Goal: Task Accomplishment & Management: Manage account settings

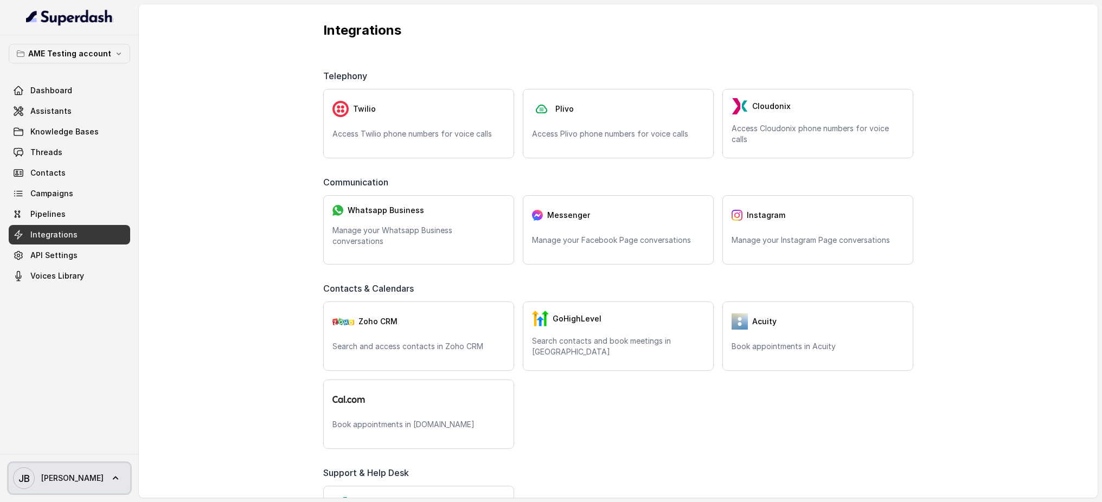
click at [110, 483] on icon at bounding box center [115, 478] width 11 height 11
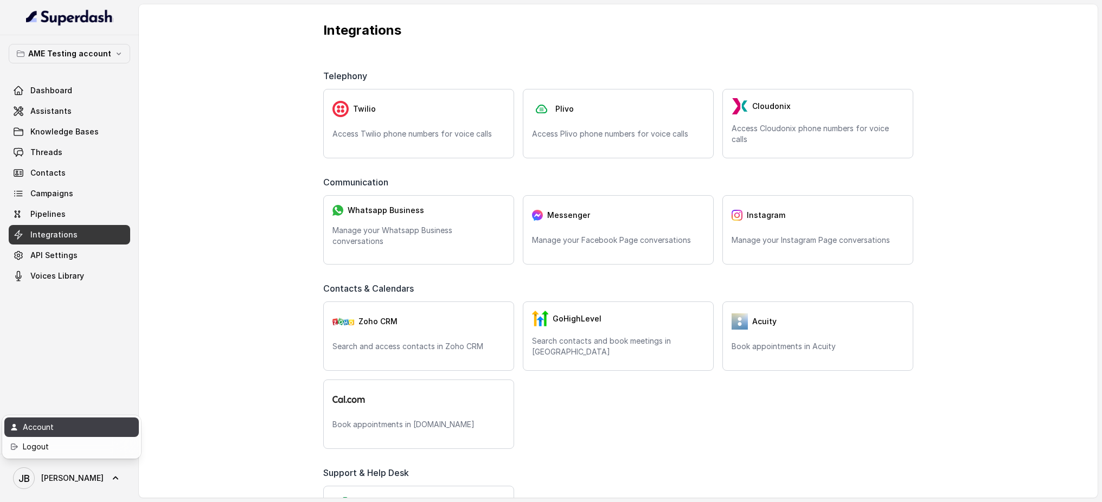
click at [64, 429] on div "Account" at bounding box center [69, 427] width 92 height 13
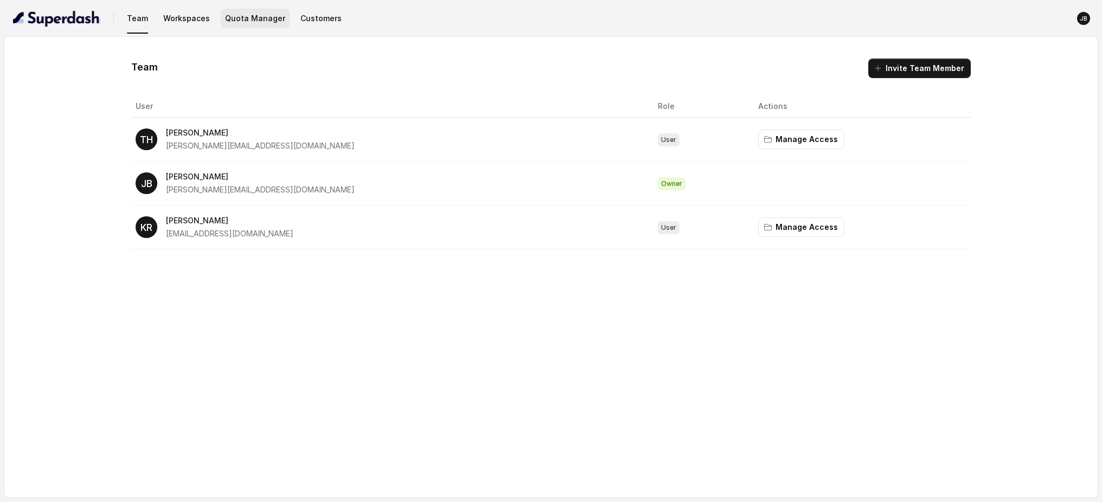
click at [250, 22] on button "Quota Manager" at bounding box center [255, 19] width 69 height 20
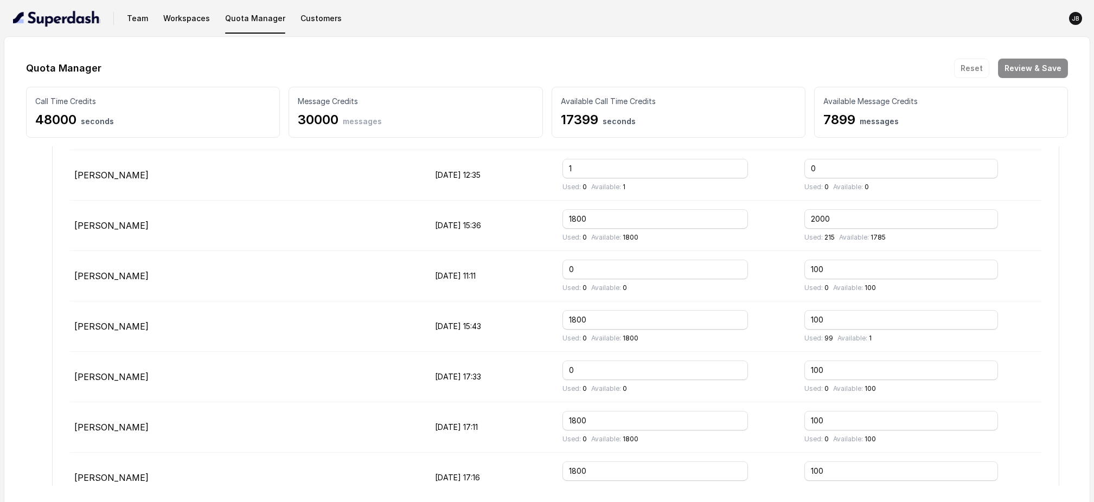
scroll to position [244, 0]
drag, startPoint x: 839, startPoint y: 317, endPoint x: 808, endPoint y: 318, distance: 30.4
click at [808, 318] on td "100 Used: 99 Available: 1" at bounding box center [919, 325] width 246 height 50
drag, startPoint x: 617, startPoint y: 317, endPoint x: 561, endPoint y: 321, distance: 56.0
click at [561, 321] on tr "[PERSON_NAME] [DATE] 15:43 1800 Used: 0 Available: 1800 100 Used: 99 Available:…" at bounding box center [556, 325] width 972 height 50
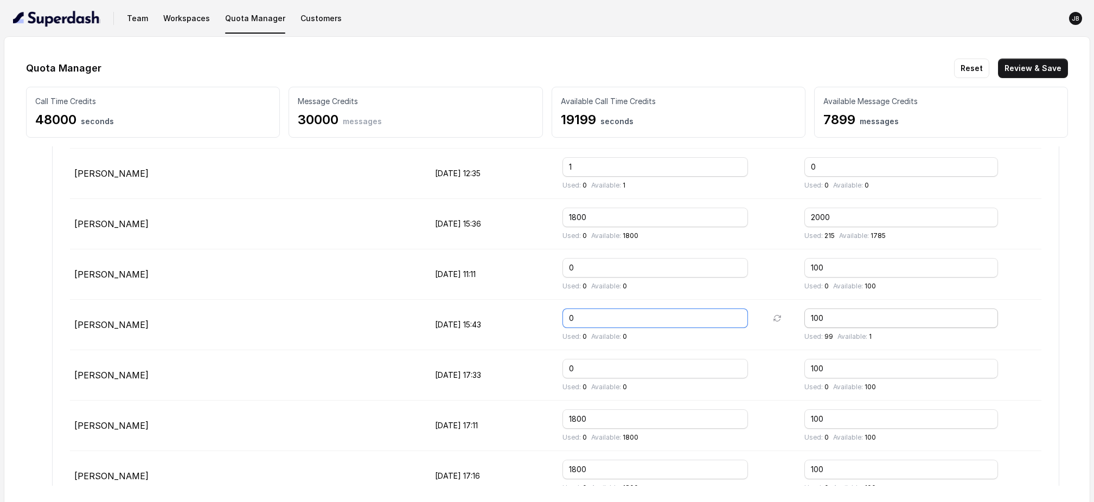
type input "0"
drag, startPoint x: 849, startPoint y: 318, endPoint x: 774, endPoint y: 314, distance: 75.0
click at [774, 314] on tr "[PERSON_NAME] [DATE] 15:43 0 Used: 0 Available: 0 100 Used: 99 Available: 1" at bounding box center [556, 325] width 972 height 50
type input "2000"
click at [1044, 69] on button "Review & Save" at bounding box center [1033, 69] width 70 height 20
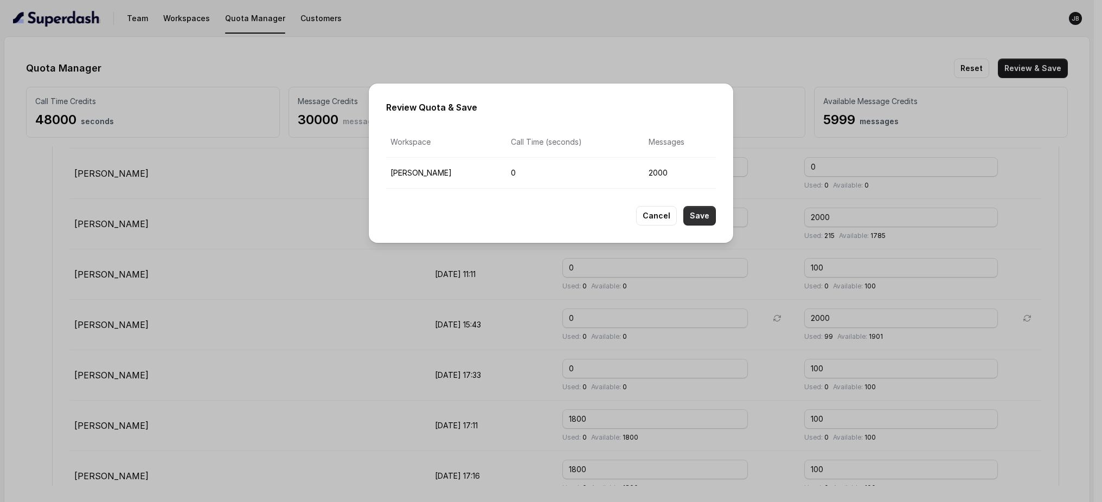
click at [706, 218] on button "Save" at bounding box center [699, 216] width 33 height 20
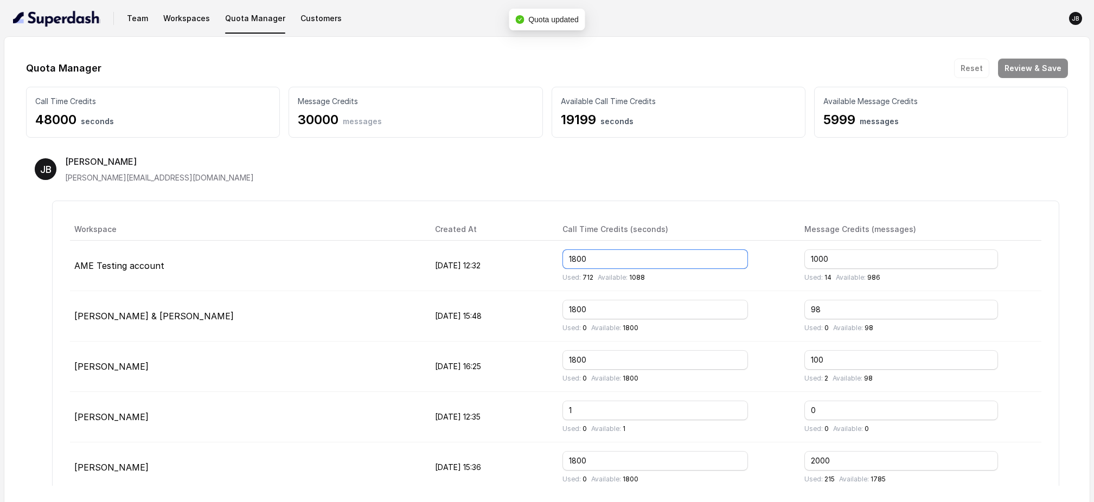
click at [618, 255] on input "1800" at bounding box center [656, 260] width 186 height 20
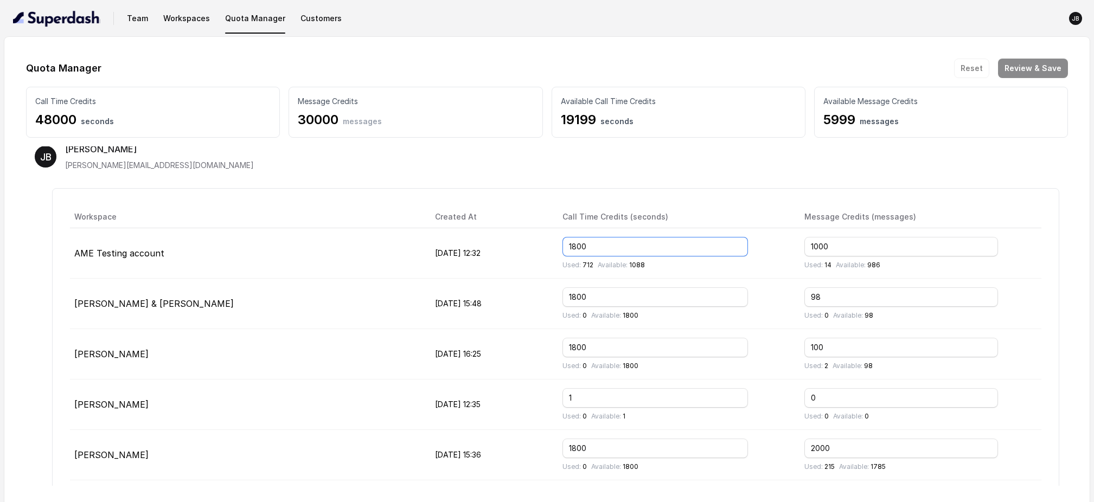
scroll to position [17, 0]
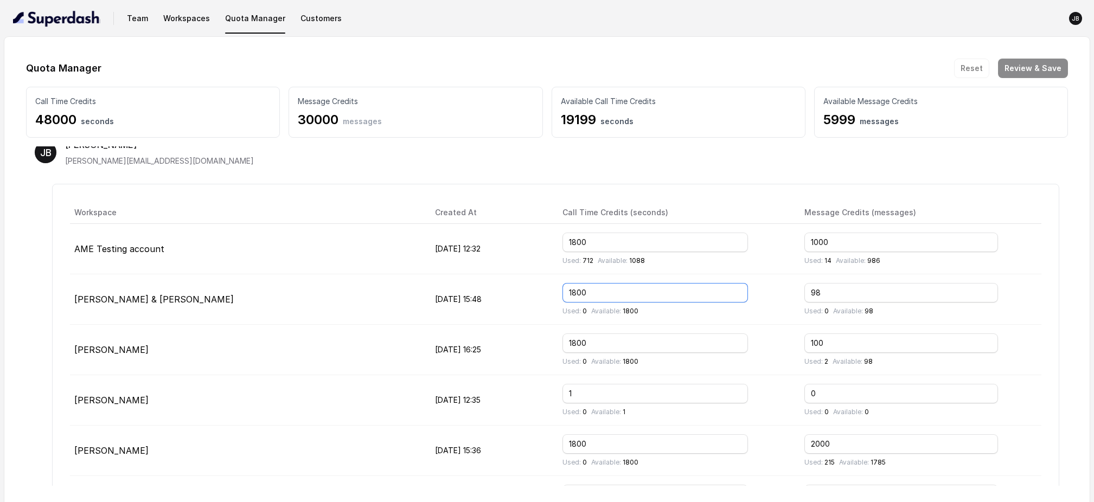
drag, startPoint x: 631, startPoint y: 291, endPoint x: 561, endPoint y: 288, distance: 70.1
click at [561, 288] on tr "[PERSON_NAME] & [PERSON_NAME] [DATE] 15:48 1800 Used: 0 Available: 1800 98 Used…" at bounding box center [556, 299] width 972 height 50
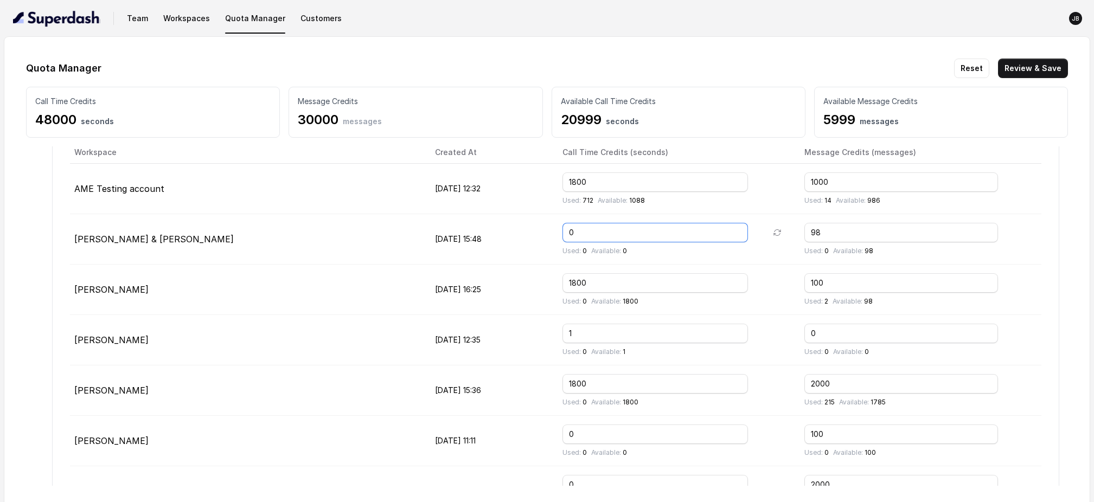
scroll to position [85, 0]
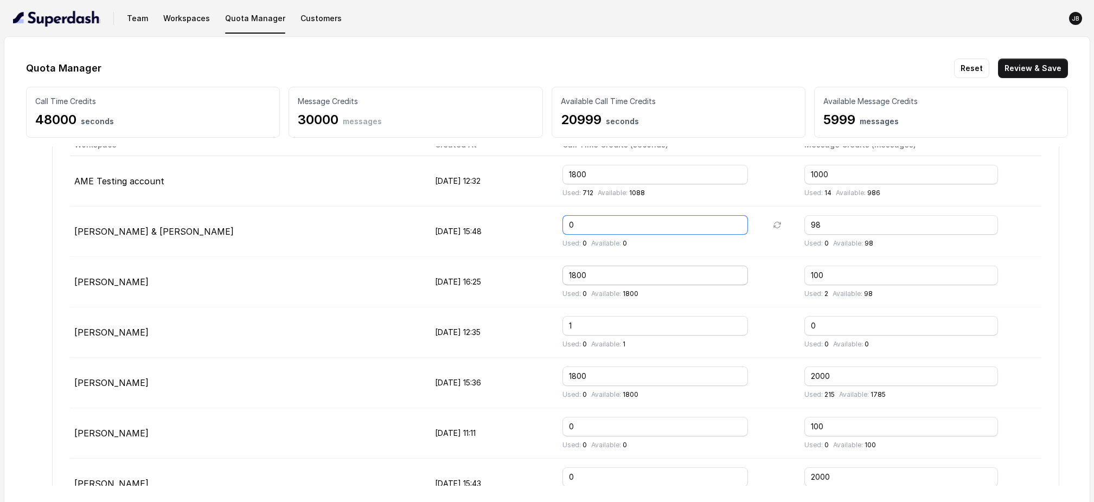
type input "0"
drag, startPoint x: 630, startPoint y: 270, endPoint x: 551, endPoint y: 270, distance: 78.7
click at [551, 270] on tr "[PERSON_NAME] [DATE] 16:25 1800 Used: 0 Available: 1800 100 Used: 2 Available: …" at bounding box center [556, 282] width 972 height 50
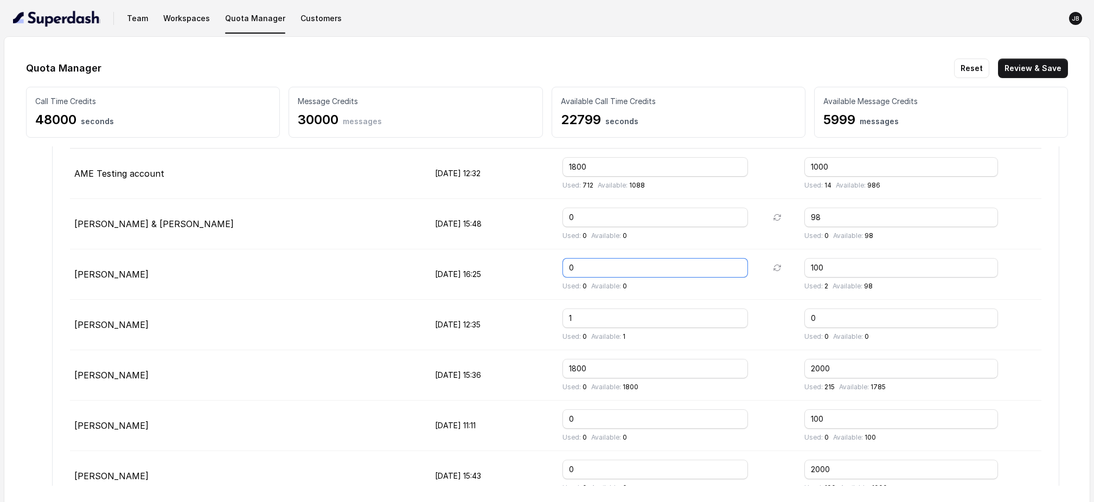
scroll to position [132, 0]
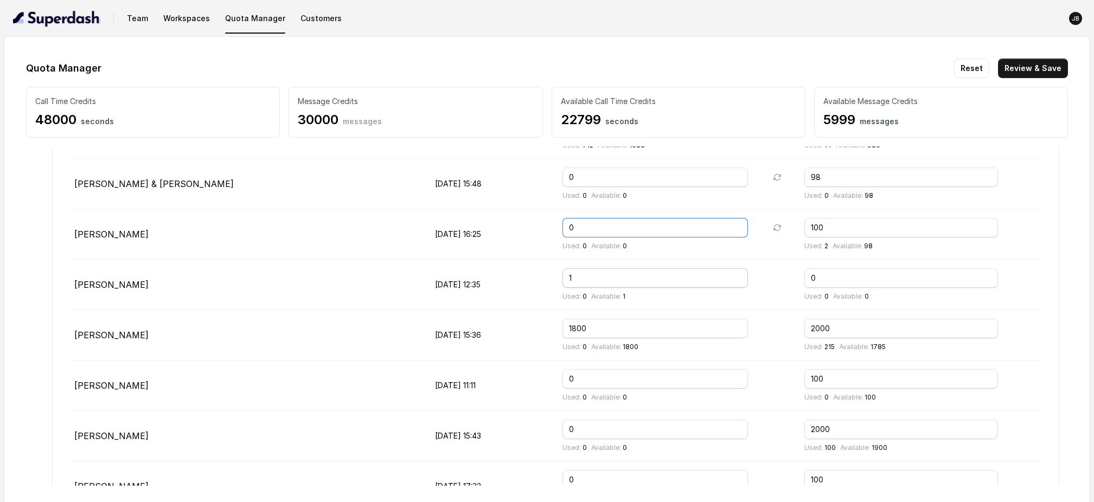
type input "0"
drag, startPoint x: 591, startPoint y: 278, endPoint x: 573, endPoint y: 278, distance: 18.4
click at [573, 278] on td "1 Used: 0 Available: 1" at bounding box center [675, 285] width 242 height 50
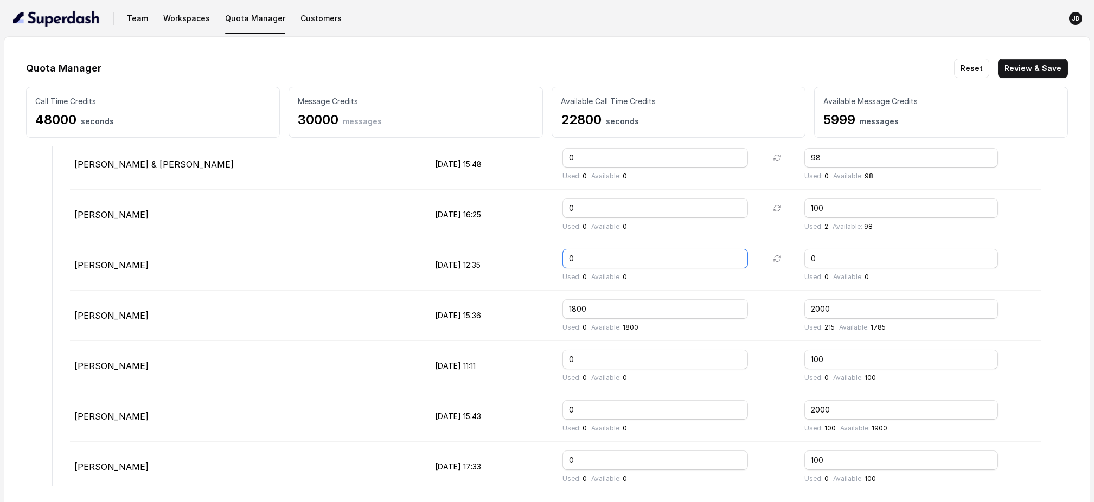
scroll to position [152, 0]
type input "0"
drag, startPoint x: 616, startPoint y: 309, endPoint x: 566, endPoint y: 306, distance: 49.4
click at [567, 306] on tr "[PERSON_NAME] [DATE] 15:36 1800 Used: 0 Available: 1800 2000 Used: 215 Availabl…" at bounding box center [556, 315] width 972 height 50
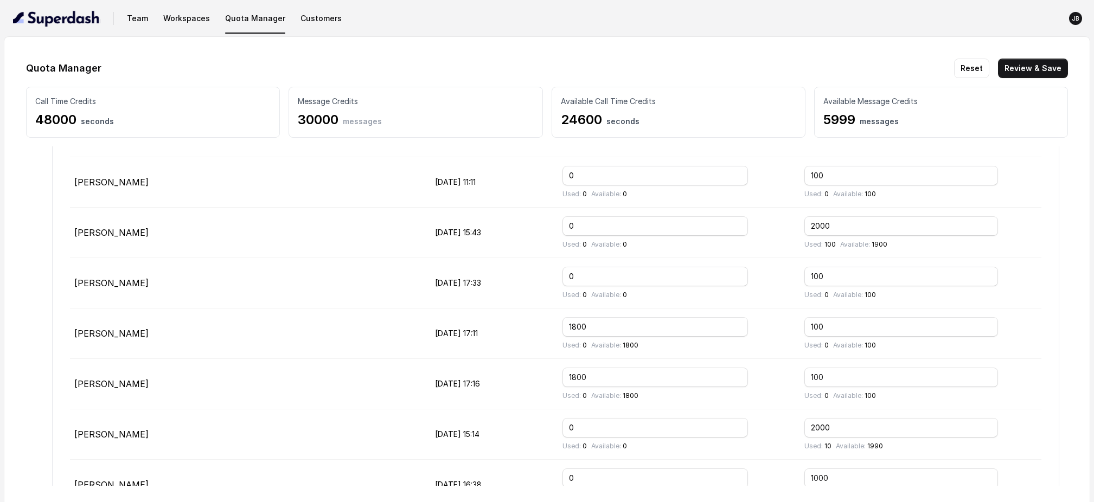
scroll to position [337, 0]
type input "0"
drag, startPoint x: 621, startPoint y: 327, endPoint x: 565, endPoint y: 327, distance: 55.9
click at [565, 327] on tr "[PERSON_NAME] [DATE] 17:11 1800 Used: 0 Available: 1800 100 Used: 0 Available: …" at bounding box center [556, 332] width 972 height 50
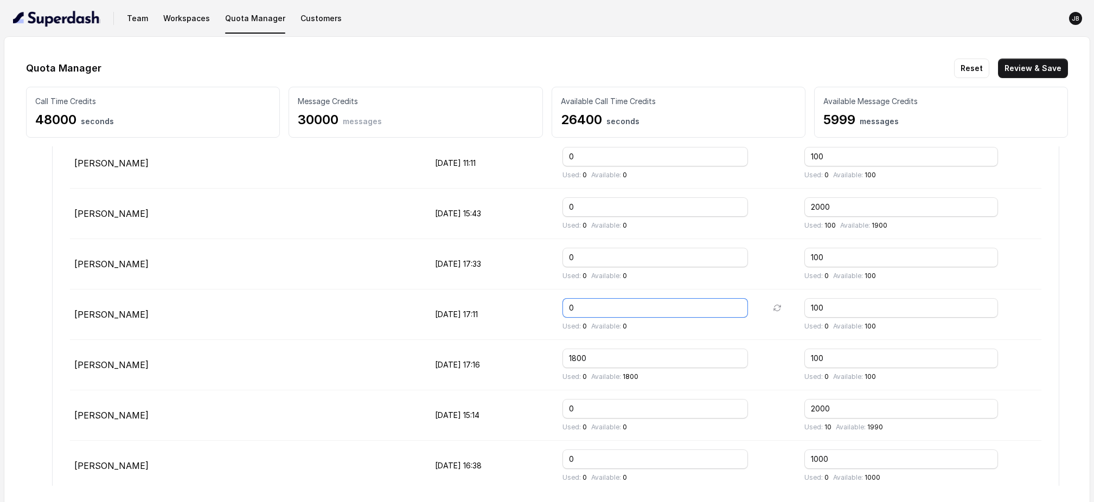
scroll to position [374, 0]
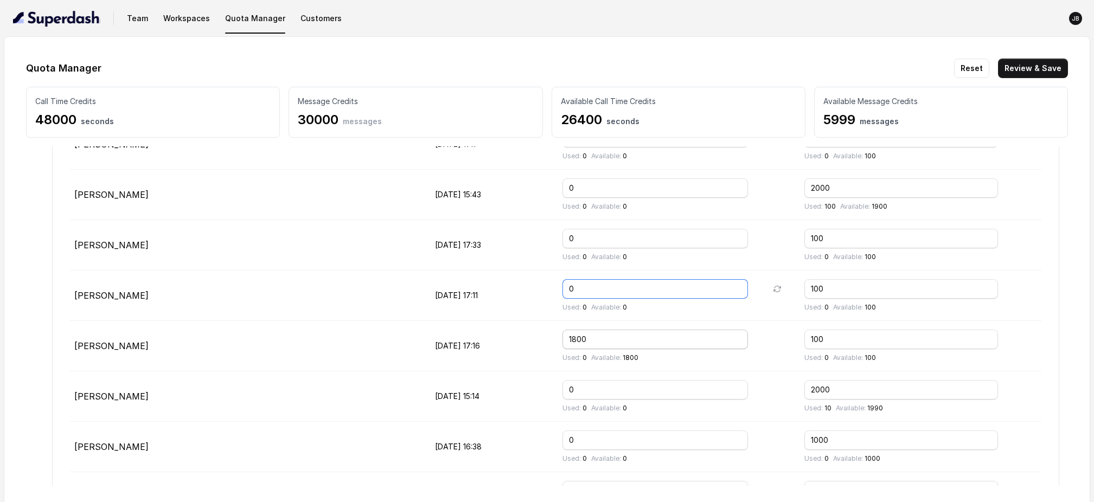
type input "0"
drag, startPoint x: 608, startPoint y: 336, endPoint x: 527, endPoint y: 335, distance: 80.8
click at [527, 335] on tr "[PERSON_NAME] [DATE] 17:16 1800 Used: 0 Available: 1800 100 Used: 0 Available: …" at bounding box center [556, 346] width 972 height 50
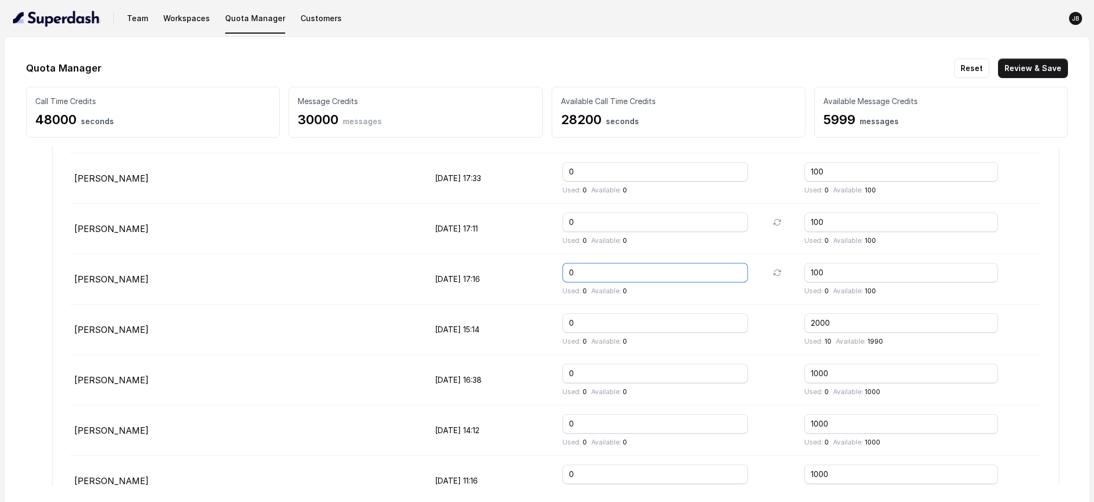
scroll to position [442, 0]
type input "0"
drag, startPoint x: 840, startPoint y: 321, endPoint x: 792, endPoint y: 320, distance: 47.7
click at [792, 320] on tr "[PERSON_NAME] [DATE] 15:14 0 Used: 0 Available: 0 2000 Used: 10 Available: 1990" at bounding box center [556, 328] width 972 height 50
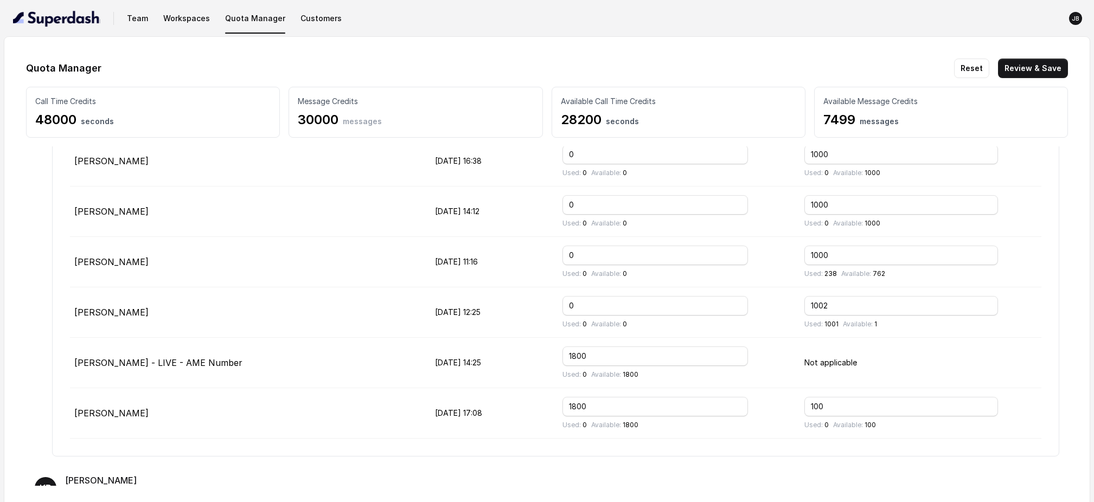
scroll to position [676, 0]
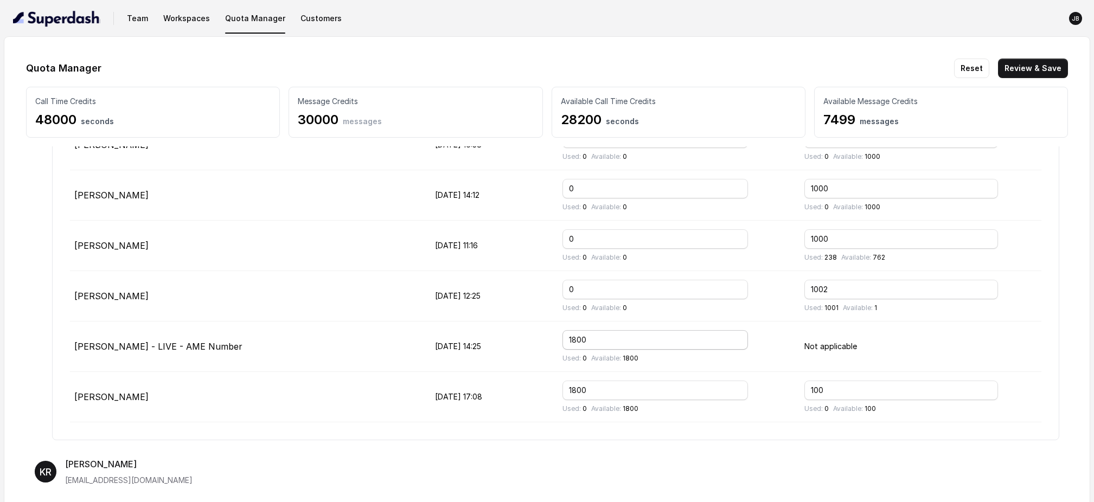
type input "500"
drag, startPoint x: 649, startPoint y: 340, endPoint x: 558, endPoint y: 341, distance: 91.1
click at [558, 341] on tr "[PERSON_NAME] - LIVE - AME Number [DATE] 14:25 1800 Used: 0 Available: 1800 Not…" at bounding box center [556, 347] width 972 height 50
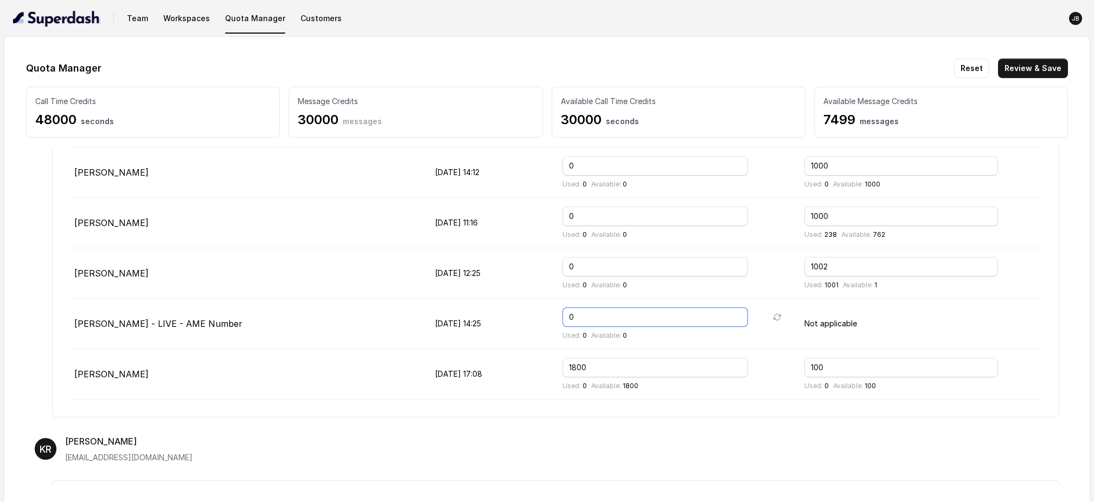
scroll to position [701, 0]
type input "0"
drag, startPoint x: 624, startPoint y: 362, endPoint x: 566, endPoint y: 361, distance: 57.5
click at [566, 361] on tr "[PERSON_NAME] [DATE] 17:08 1800 Used: 0 Available: 1800 100 Used: 0 Available: …" at bounding box center [556, 372] width 972 height 50
type input "0"
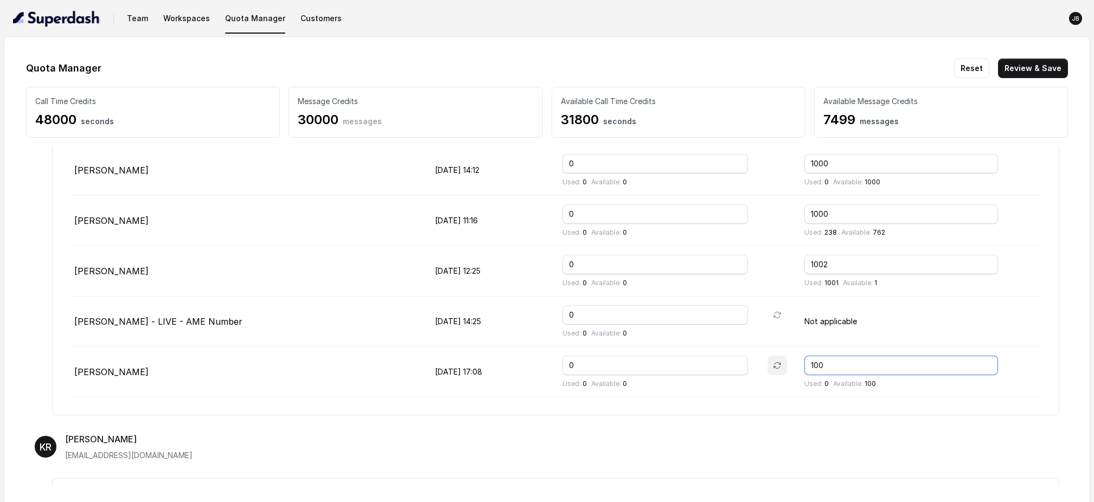
drag, startPoint x: 866, startPoint y: 365, endPoint x: 776, endPoint y: 357, distance: 89.8
click at [776, 357] on tr "[PERSON_NAME] [DATE] 17:08 0 Used: 0 Available: 0 100 Used: 0 Available: 100" at bounding box center [556, 372] width 972 height 50
type input "1000"
click at [1030, 67] on button "Review & Save" at bounding box center [1033, 69] width 70 height 20
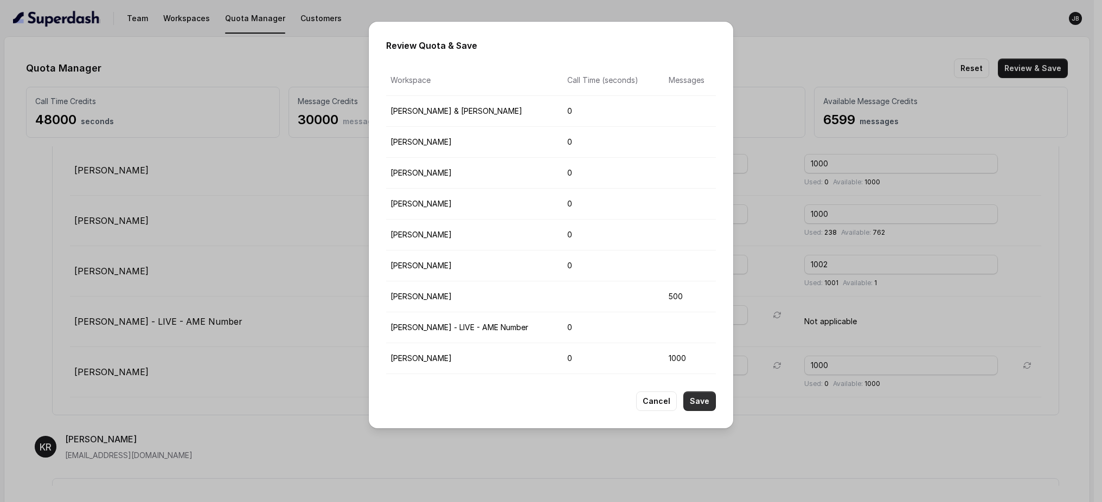
click at [700, 398] on button "Save" at bounding box center [699, 402] width 33 height 20
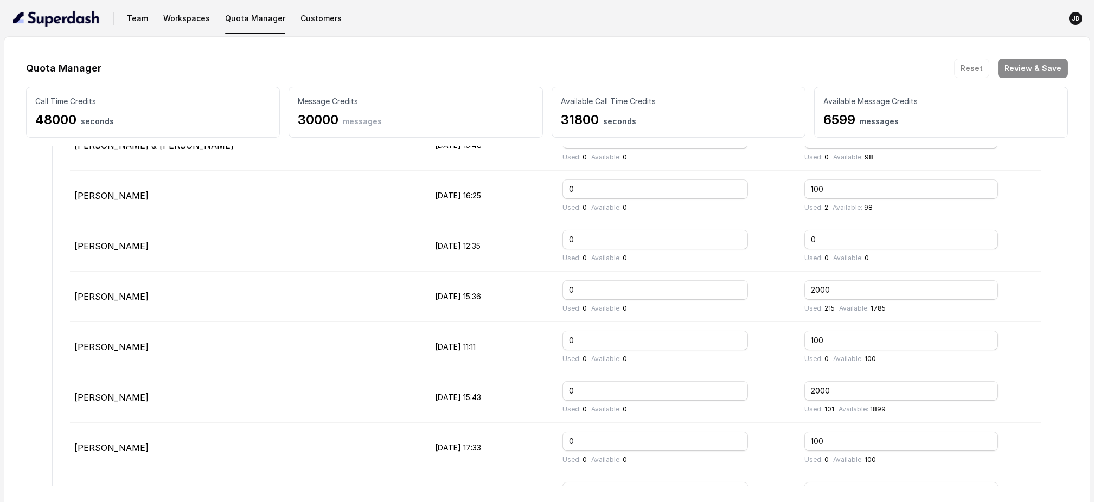
scroll to position [330, 0]
